Goal: Task Accomplishment & Management: Complete application form

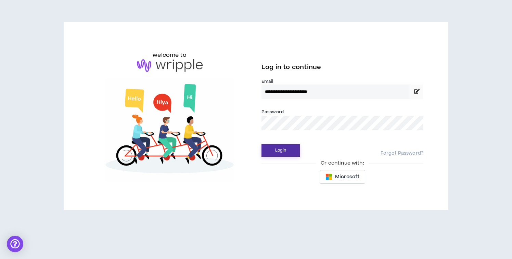
click at [277, 150] on button "Login" at bounding box center [280, 150] width 38 height 13
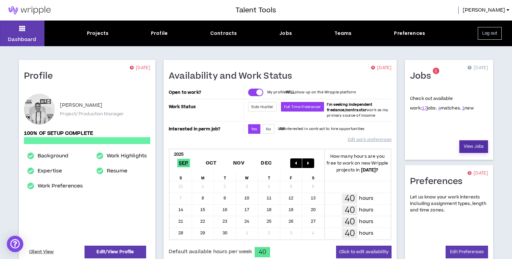
click at [485, 148] on link "View Jobs" at bounding box center [473, 146] width 29 height 13
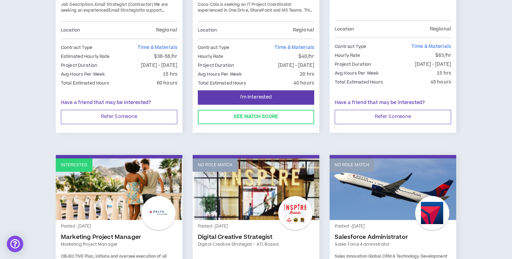
scroll to position [167, 0]
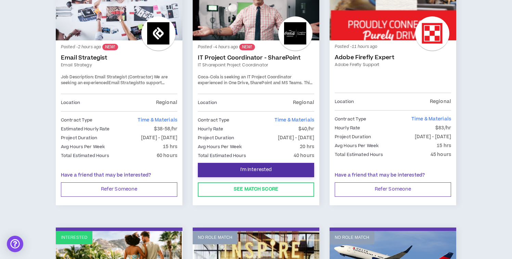
click at [250, 174] on button "I'm Interested" at bounding box center [256, 170] width 116 height 14
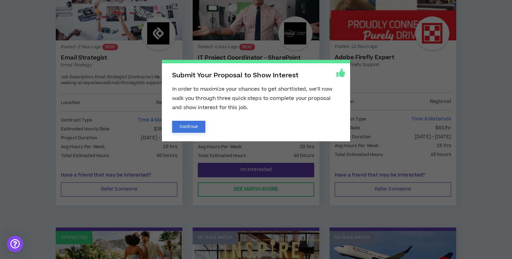
click at [192, 128] on button "Continue" at bounding box center [188, 127] width 33 height 12
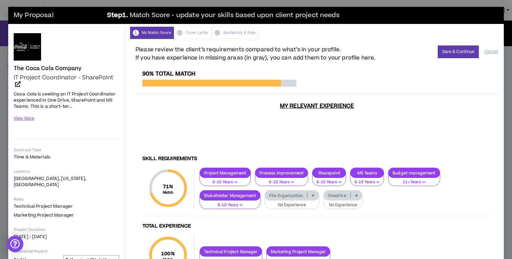
click at [312, 193] on p at bounding box center [312, 195] width 11 height 5
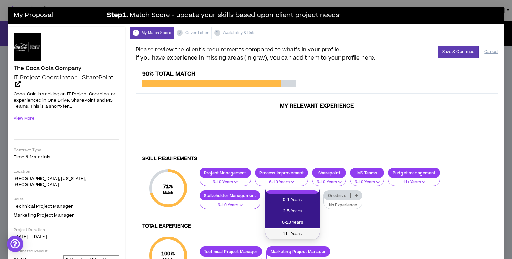
click at [288, 233] on span "11+ Years" at bounding box center [292, 234] width 46 height 8
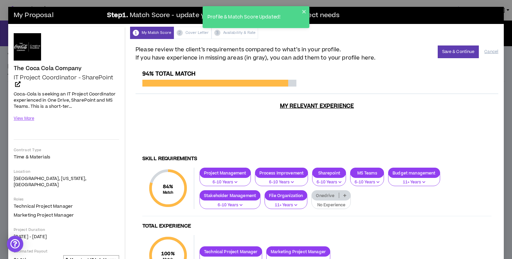
click at [344, 193] on p at bounding box center [344, 195] width 11 height 5
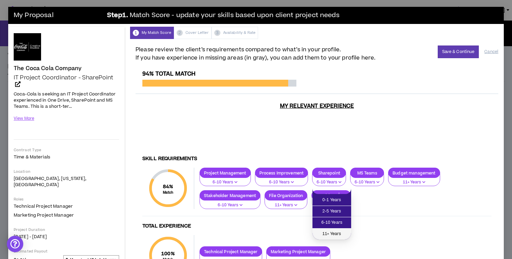
click at [337, 232] on span "11+ Years" at bounding box center [331, 234] width 30 height 8
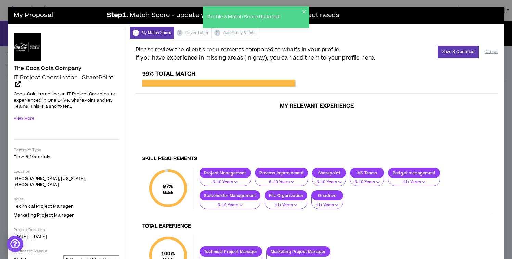
click at [378, 179] on p "6-10 Years" at bounding box center [366, 182] width 25 height 6
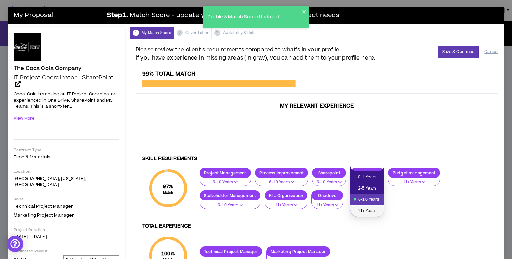
click at [370, 213] on span "11+ Years" at bounding box center [366, 211] width 25 height 8
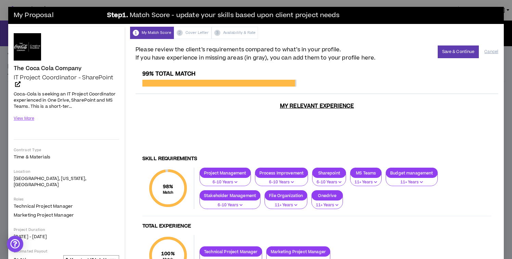
click at [449, 60] on div "Please review the client’s requirements compared to what’s in your profile. If …" at bounding box center [316, 53] width 363 height 16
click at [449, 50] on button "Save & Continue" at bounding box center [457, 51] width 41 height 13
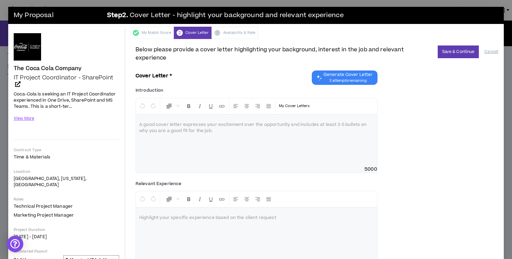
click at [347, 87] on div "Introduction * Normal My Cover Letters A good cover letter expresses your excit…" at bounding box center [256, 130] width 242 height 86
click at [347, 78] on span "3 attempts remaining" at bounding box center [347, 80] width 49 height 5
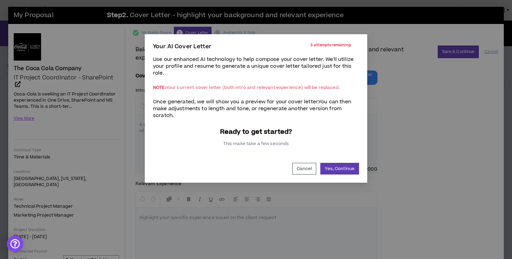
click at [341, 177] on div "Your AI Cover Letter 3 attempts remaining Use our enhanced AI technology to hel…" at bounding box center [256, 108] width 222 height 148
click at [342, 163] on button "Yes, Continue" at bounding box center [339, 169] width 39 height 12
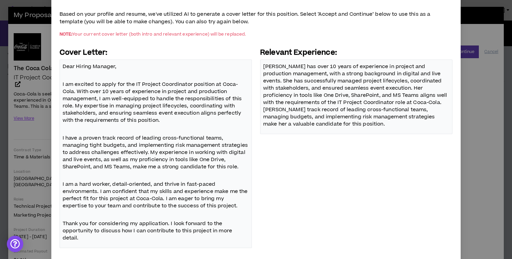
scroll to position [74, 0]
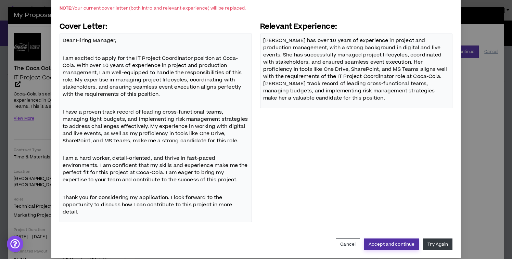
click at [390, 238] on button "Accept and continue" at bounding box center [391, 244] width 55 height 12
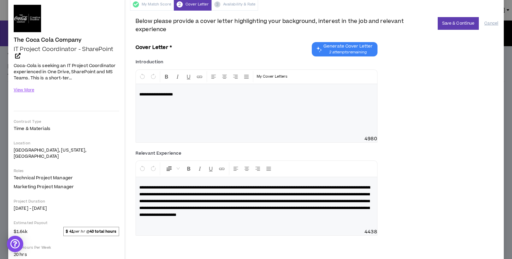
scroll to position [0, 0]
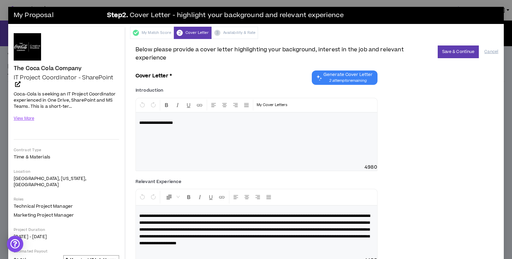
click at [274, 114] on div "**********" at bounding box center [256, 134] width 242 height 73
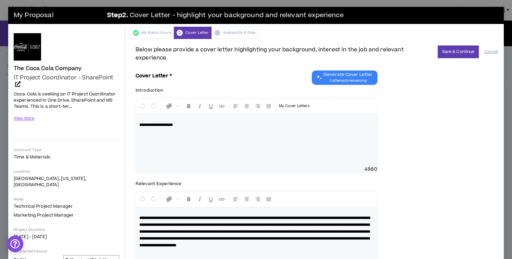
click at [249, 134] on div "**********" at bounding box center [256, 135] width 242 height 75
click at [170, 132] on div "**********" at bounding box center [256, 135] width 242 height 75
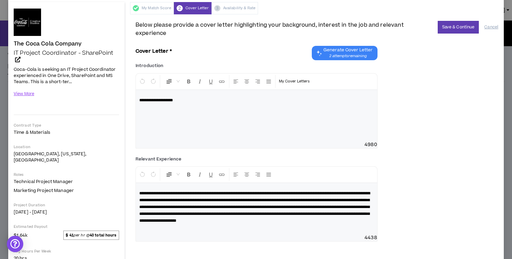
scroll to position [29, 0]
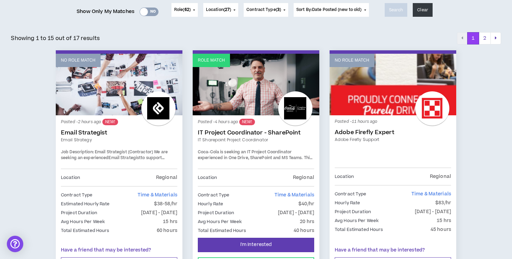
scroll to position [93, 0]
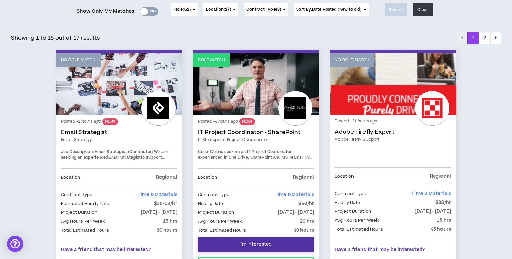
click at [267, 237] on button "I'm Interested" at bounding box center [256, 244] width 116 height 14
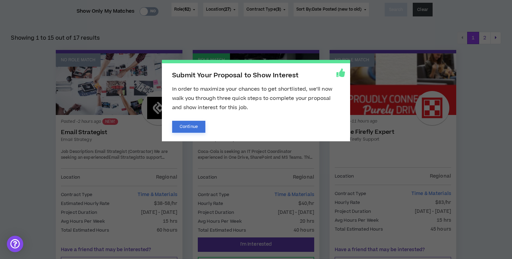
click at [192, 127] on button "Continue" at bounding box center [188, 127] width 33 height 12
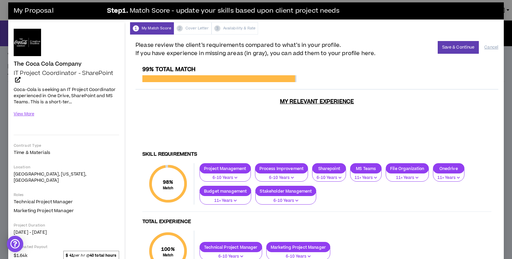
scroll to position [4, 0]
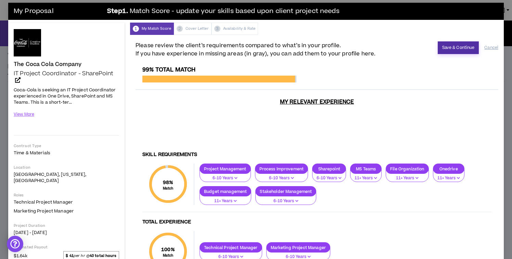
click at [448, 48] on button "Save & Continue" at bounding box center [457, 47] width 41 height 13
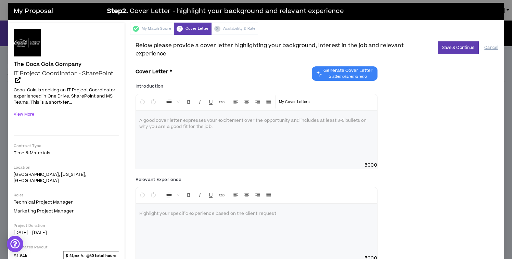
click at [342, 69] on span "Generate Cover Letter" at bounding box center [347, 70] width 49 height 5
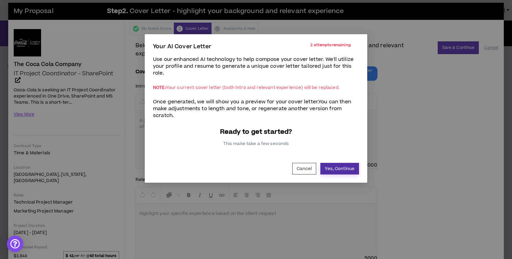
click at [348, 167] on button "Yes, Continue" at bounding box center [339, 169] width 39 height 12
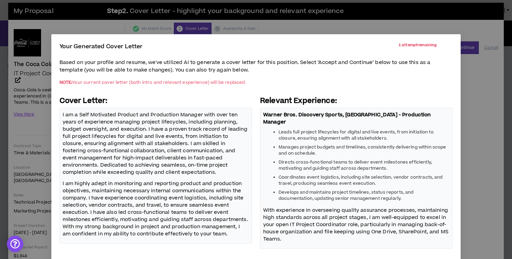
scroll to position [29, 0]
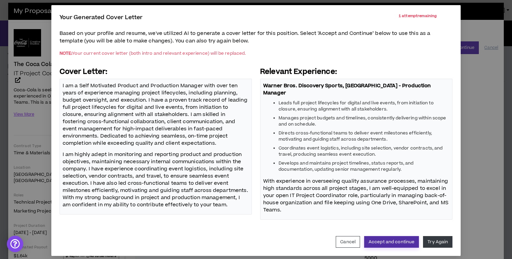
click at [404, 238] on button "Accept and continue" at bounding box center [391, 242] width 55 height 12
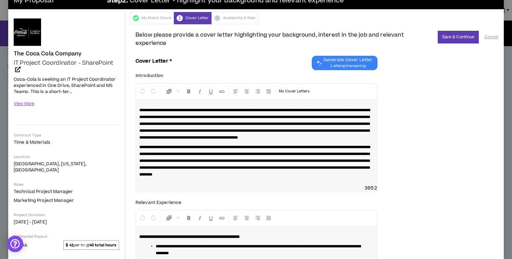
scroll to position [0, 0]
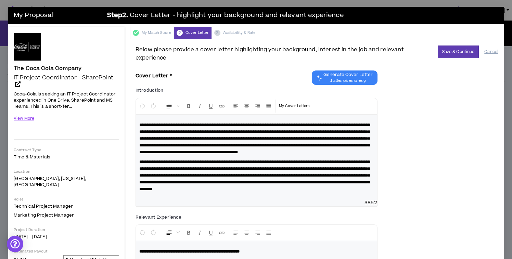
click at [466, 44] on div "**********" at bounding box center [317, 201] width 374 height 324
click at [459, 51] on button "Save & Continue" at bounding box center [457, 51] width 41 height 13
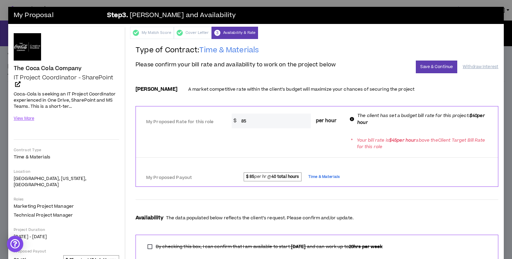
drag, startPoint x: 267, startPoint y: 122, endPoint x: 209, endPoint y: 122, distance: 57.5
click at [209, 122] on div "My Proposed Rate for this role * $ 85 per hour The client has set a budget bill…" at bounding box center [317, 120] width 362 height 22
type input "40"
click at [250, 133] on div "My Proposed Rate for this role * $ 40 per hour The client has set a budget bill…" at bounding box center [317, 119] width 362 height 27
click at [417, 71] on button "Save & Continue" at bounding box center [436, 67] width 41 height 13
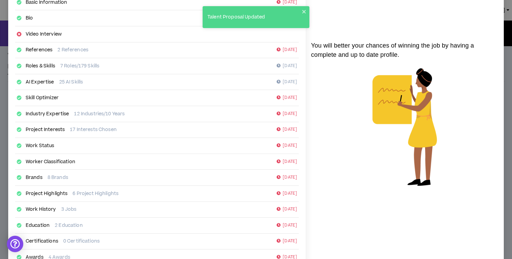
scroll to position [101, 0]
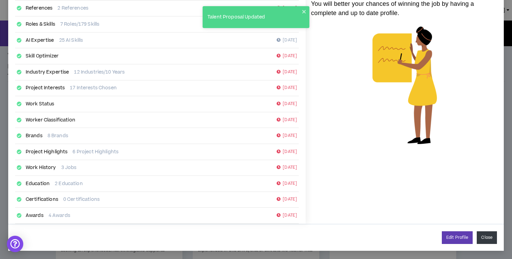
click at [492, 238] on button "Close" at bounding box center [486, 237] width 20 height 13
